Goal: Task Accomplishment & Management: Manage account settings

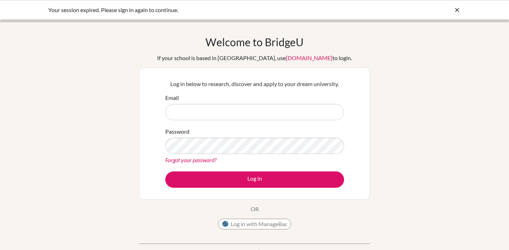
click at [253, 117] on input "Email" at bounding box center [254, 112] width 179 height 16
click at [165, 171] on button "Log in" at bounding box center [254, 179] width 179 height 16
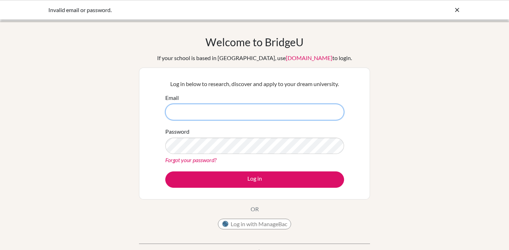
type input "arshia_soni@my.ofs.edu.sg"
click at [165, 171] on button "Log in" at bounding box center [254, 179] width 179 height 16
